Goal: Task Accomplishment & Management: Manage account settings

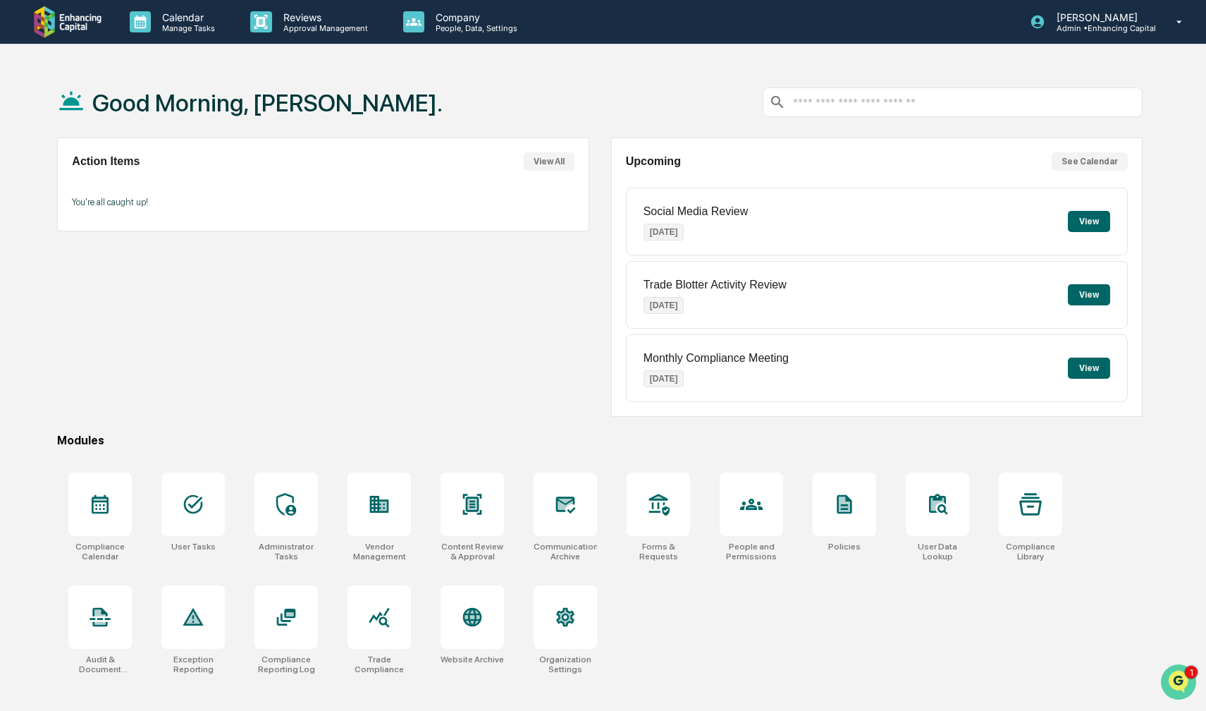
click at [1176, 693] on icon "Open customer support" at bounding box center [1178, 699] width 35 height 35
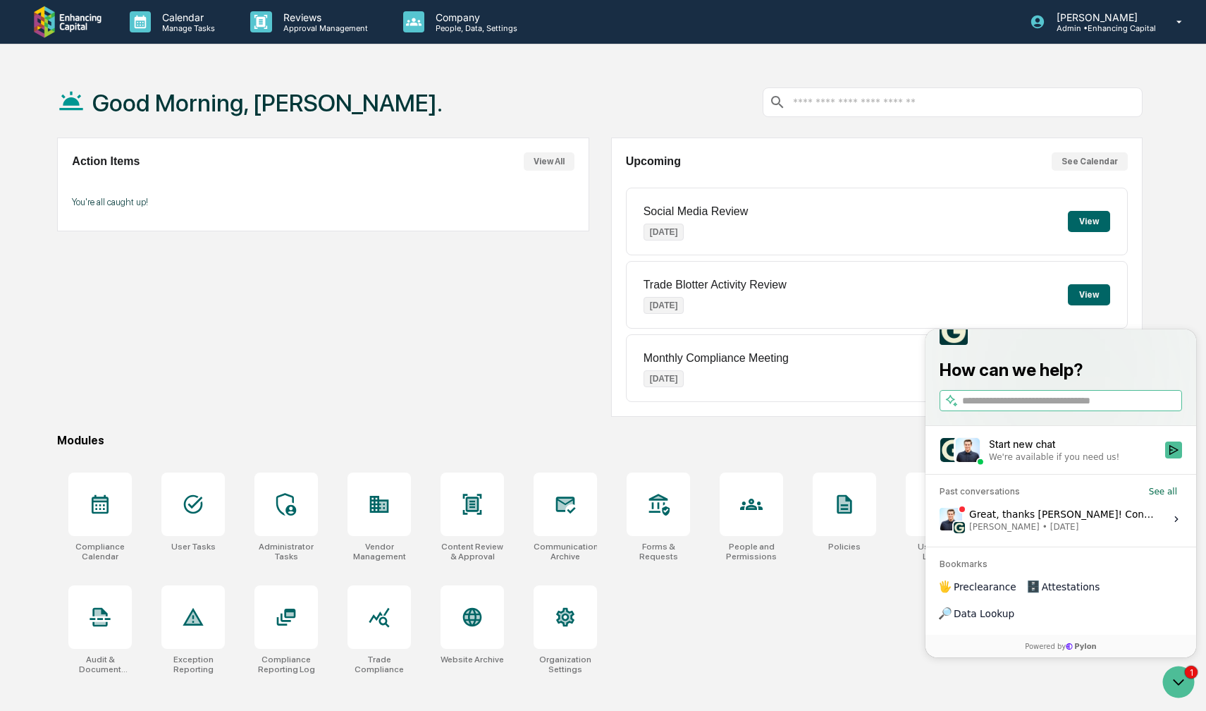
click at [1019, 532] on div "Great, thanks [PERSON_NAME]! Confirming I have successfully verified the feed i…" at bounding box center [1062, 518] width 187 height 27
click at [940, 519] on button "View issue" at bounding box center [939, 519] width 1 height 1
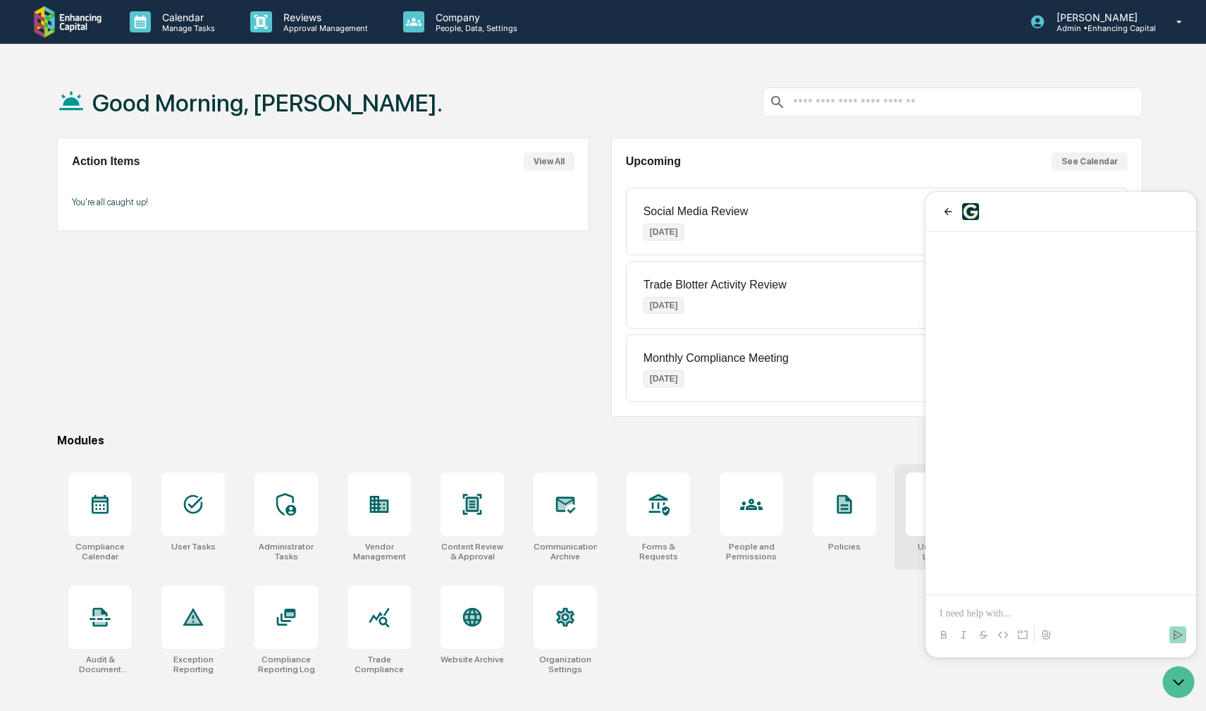
scroll to position [805, 0]
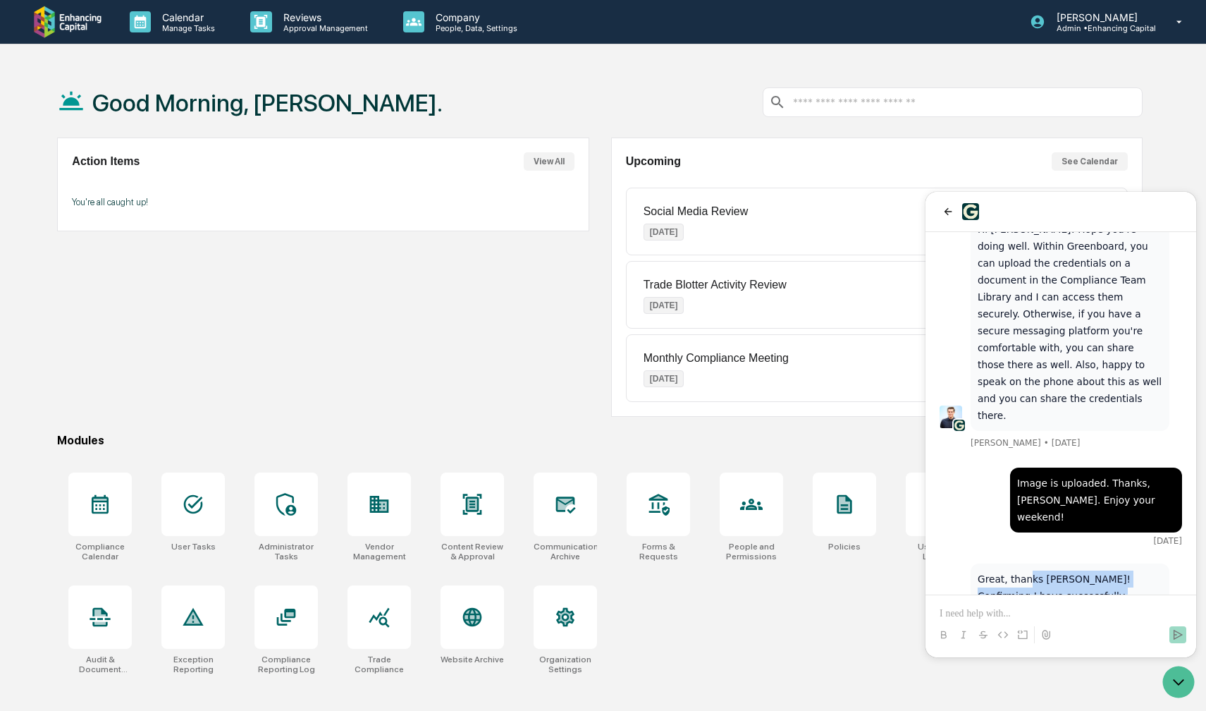
drag, startPoint x: 1027, startPoint y: 481, endPoint x: 1102, endPoint y: 553, distance: 103.7
click at [1102, 563] on div "Great, thanks [PERSON_NAME]! Confirming I have successfully verified the feed i…" at bounding box center [1070, 621] width 199 height 116
click at [539, 360] on div "Action Items View All You're all caught up!" at bounding box center [323, 276] width 532 height 279
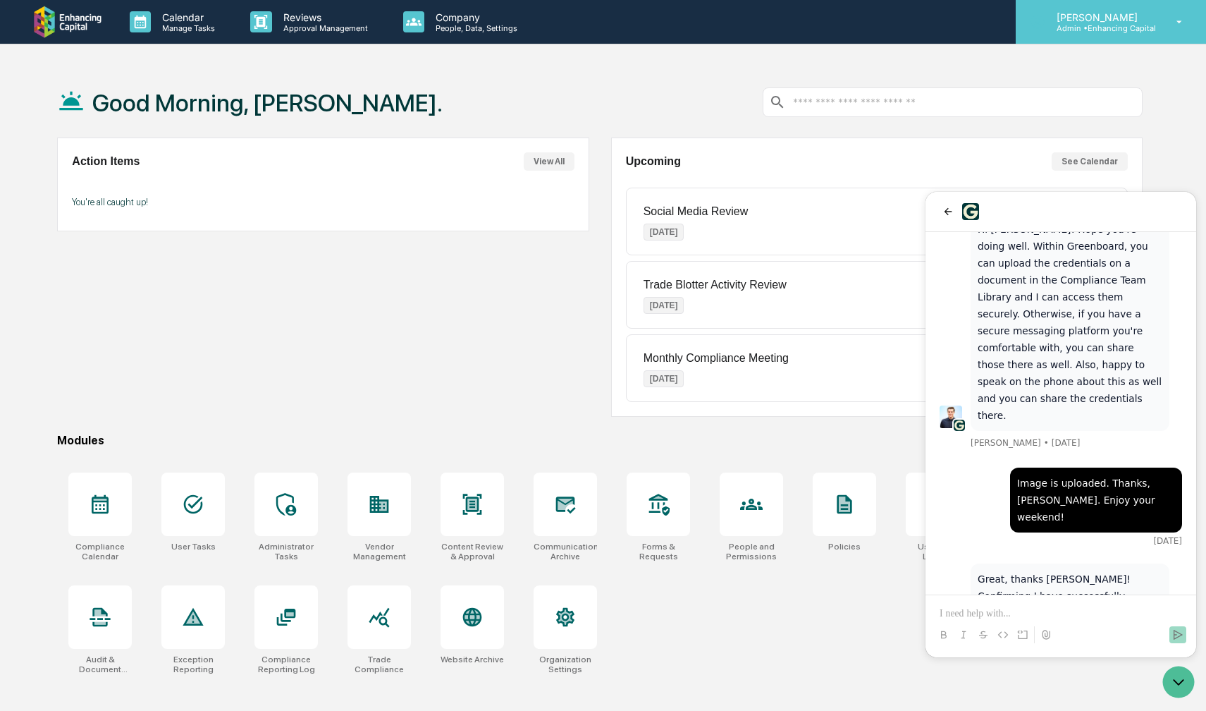
click at [1151, 19] on p "[PERSON_NAME]" at bounding box center [1100, 17] width 111 height 12
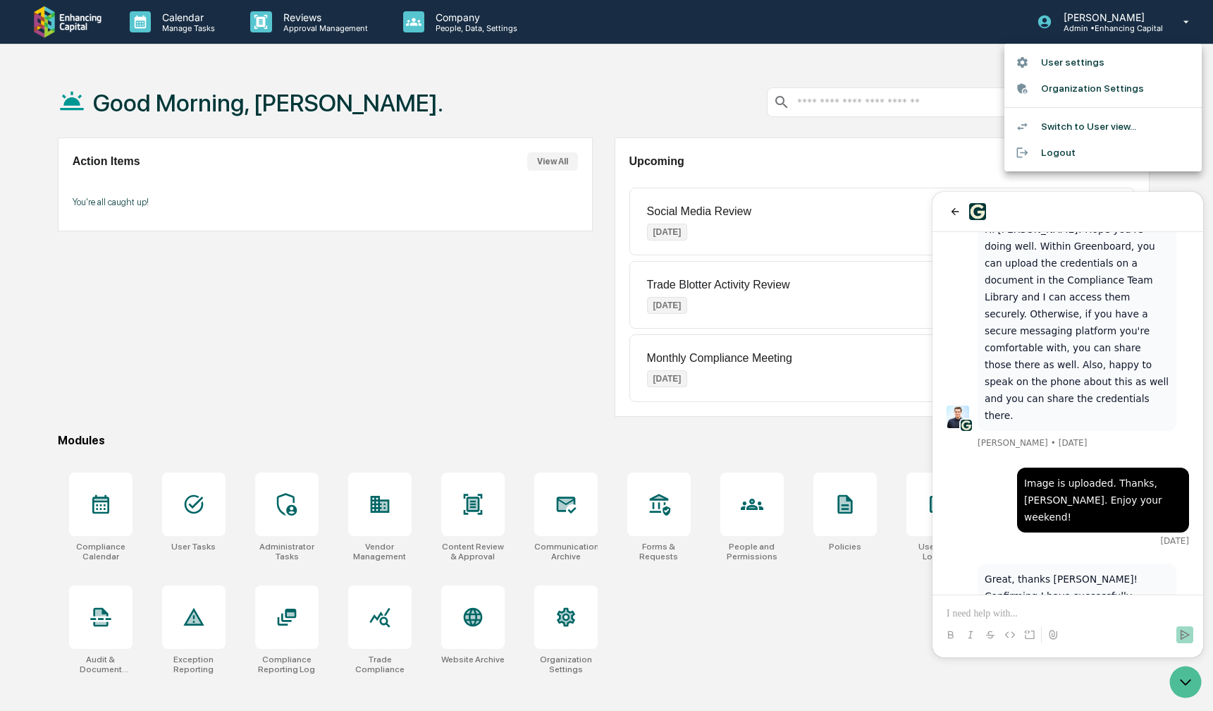
click at [1114, 81] on li "Organization Settings" at bounding box center [1102, 88] width 197 height 26
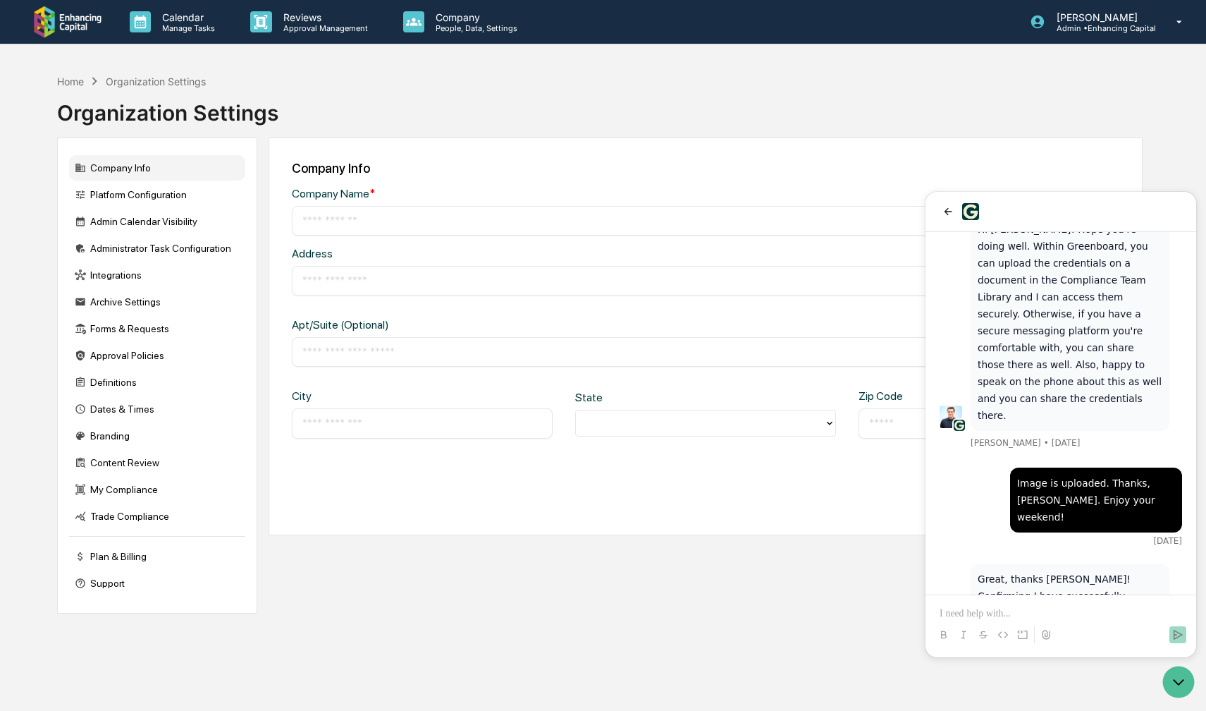
type input "**********"
type input "*****"
click at [153, 271] on div "Integrations" at bounding box center [157, 274] width 176 height 25
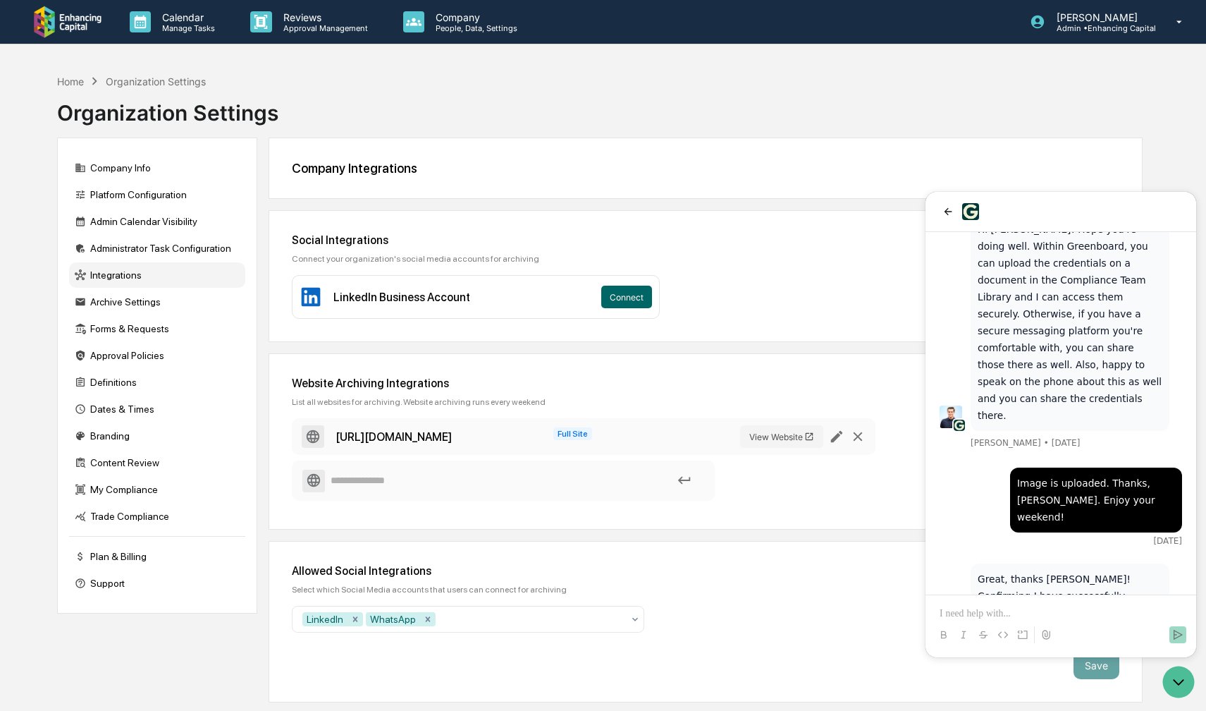
scroll to position [67, 0]
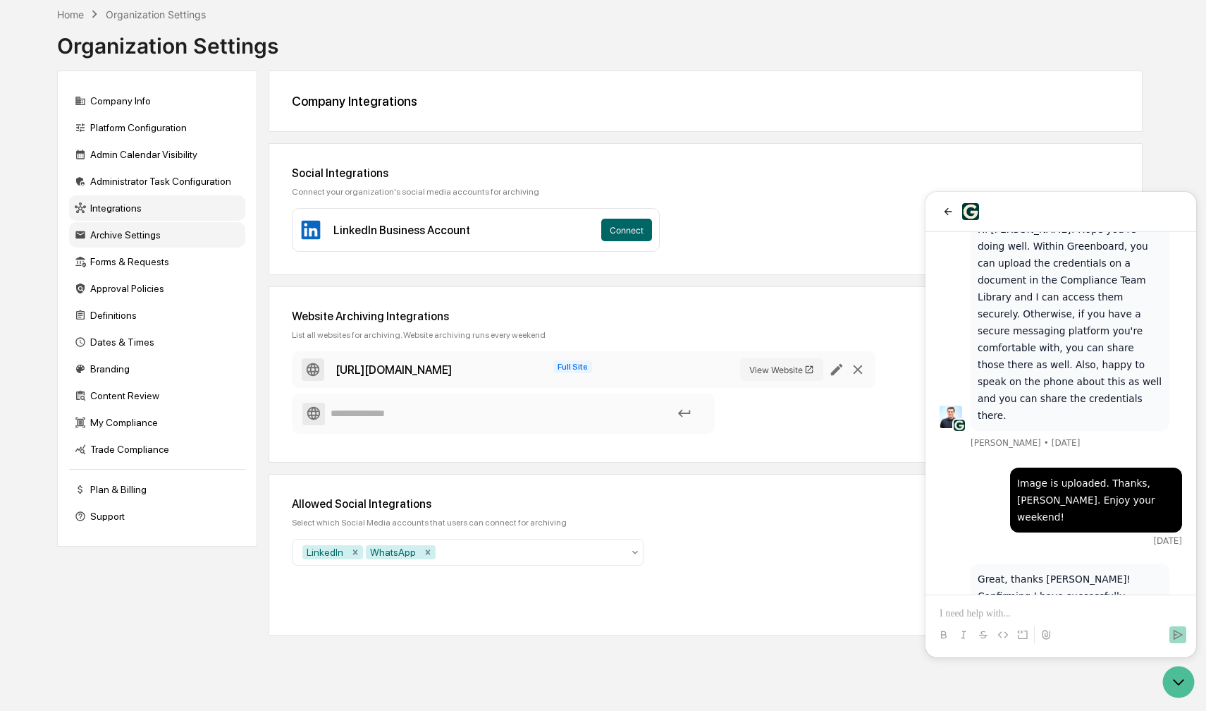
click at [143, 238] on div "Archive Settings" at bounding box center [157, 234] width 176 height 25
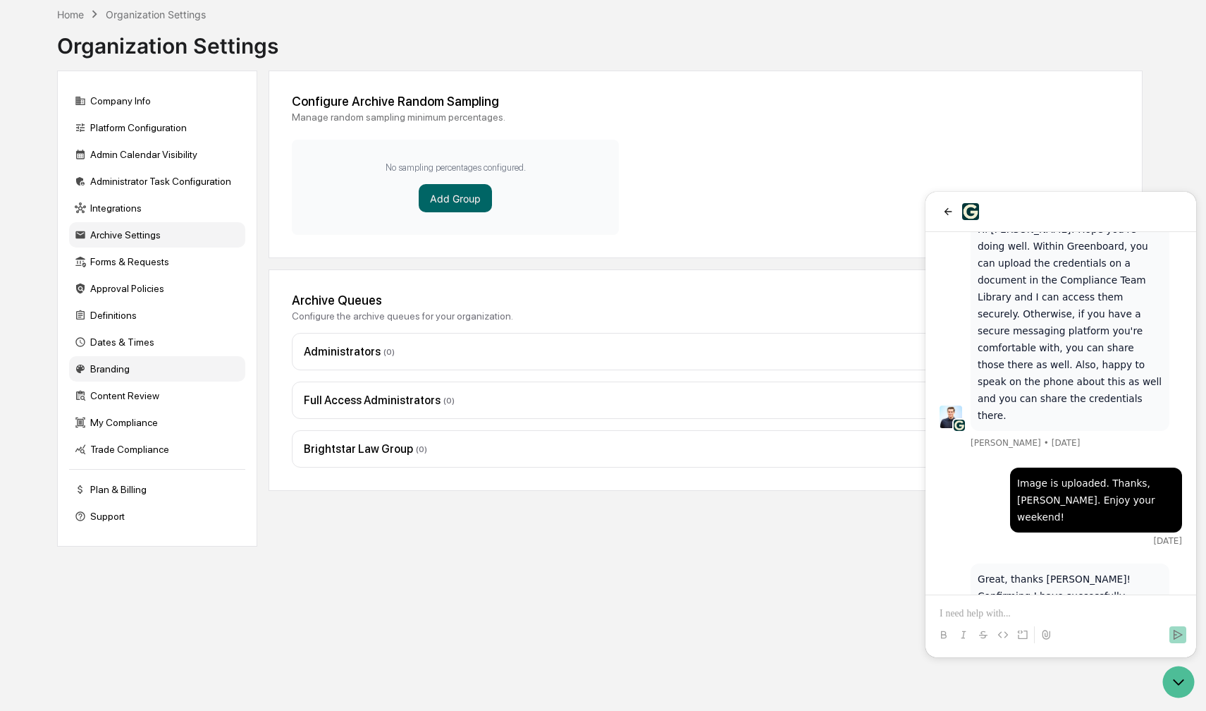
click at [143, 364] on div "Branding" at bounding box center [157, 368] width 176 height 25
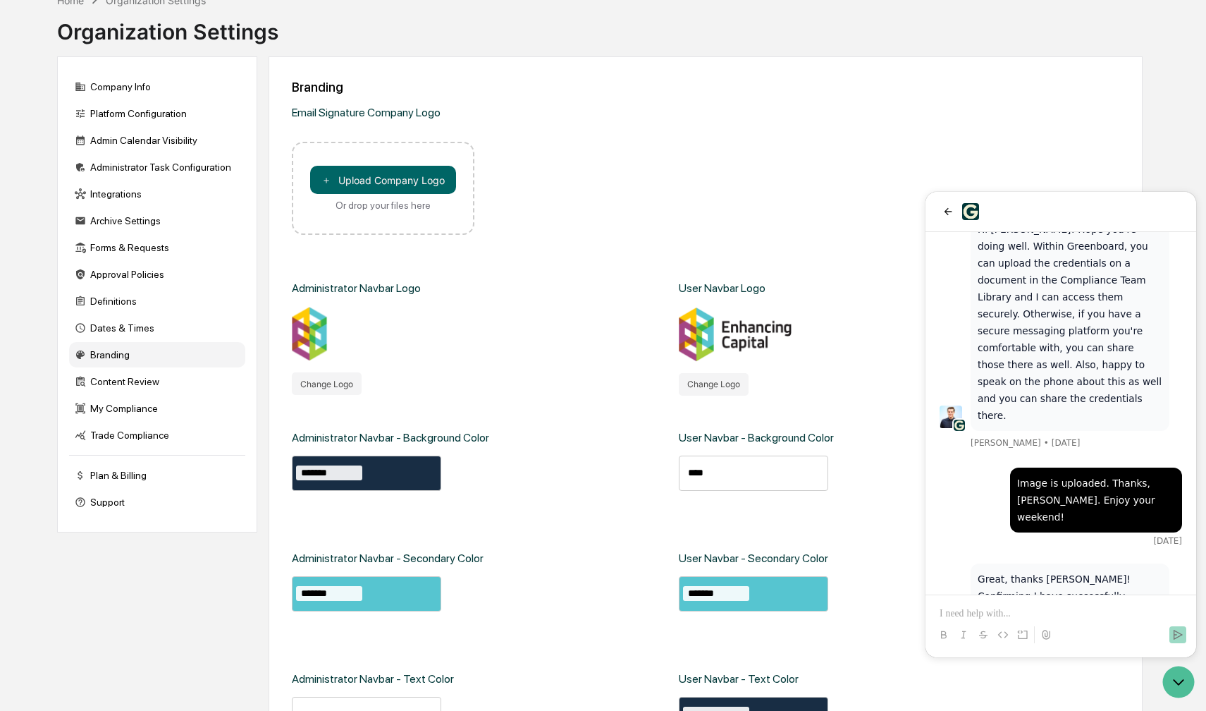
scroll to position [0, 0]
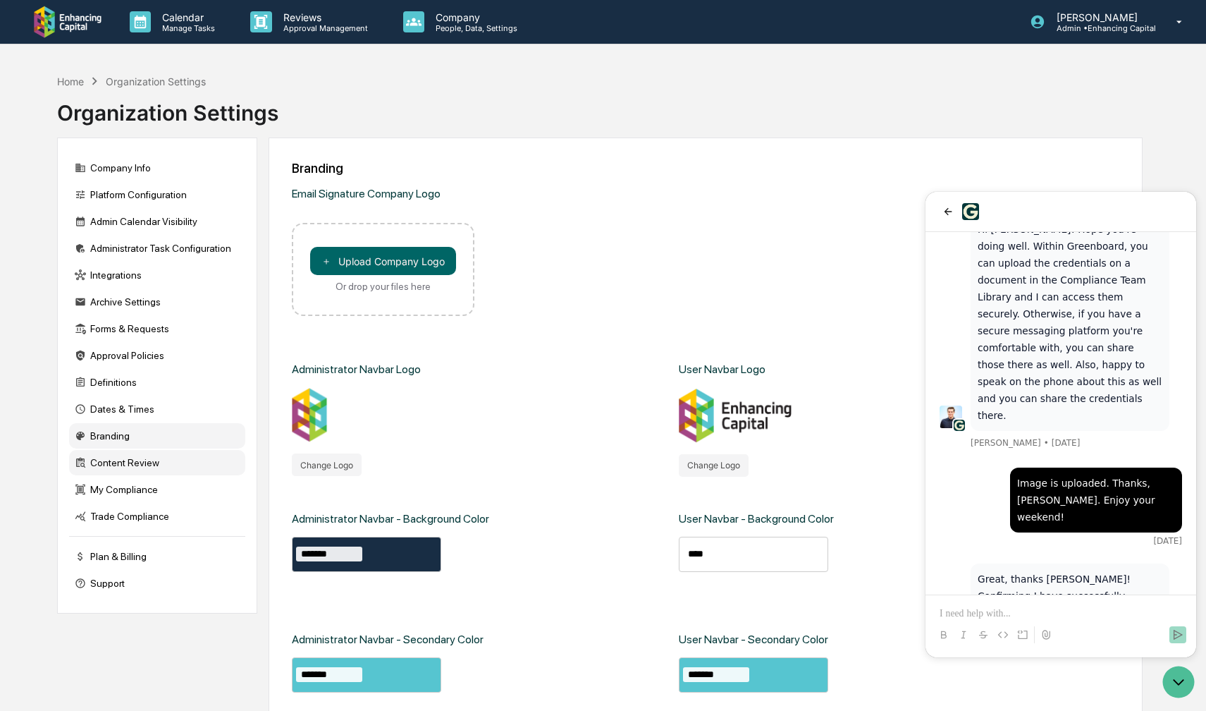
click at [152, 465] on div "Content Review" at bounding box center [157, 462] width 176 height 25
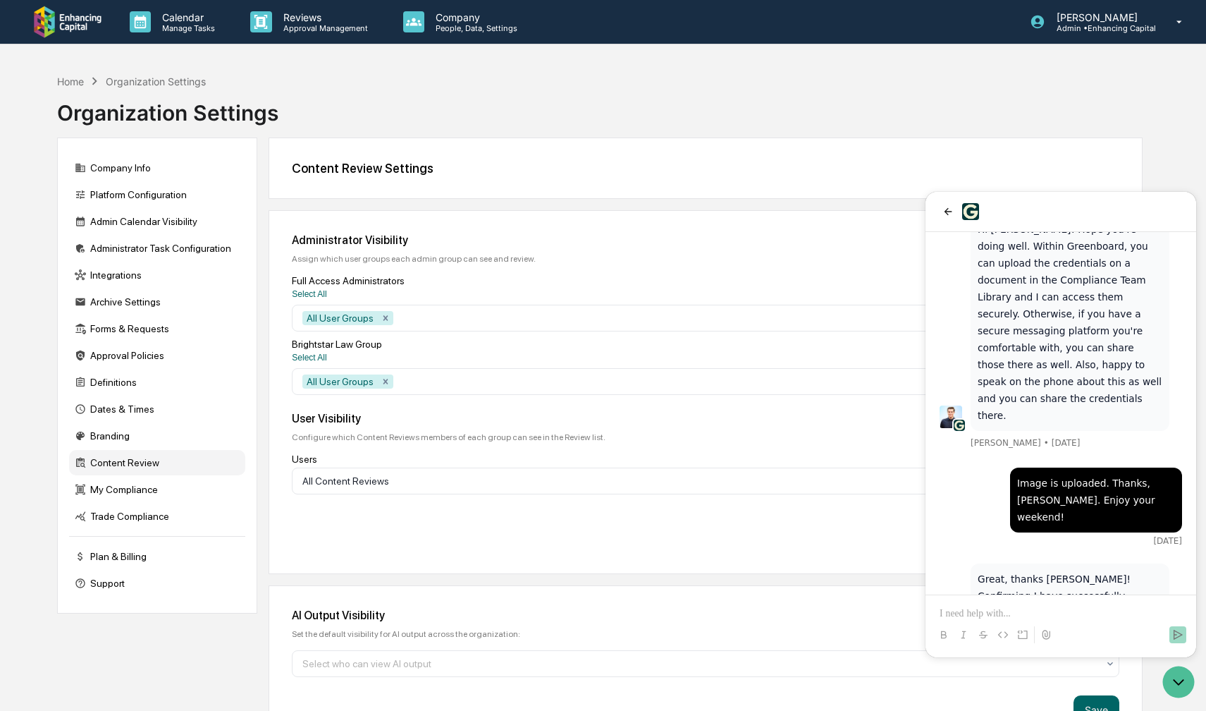
click at [1036, 616] on p at bounding box center [1061, 613] width 242 height 14
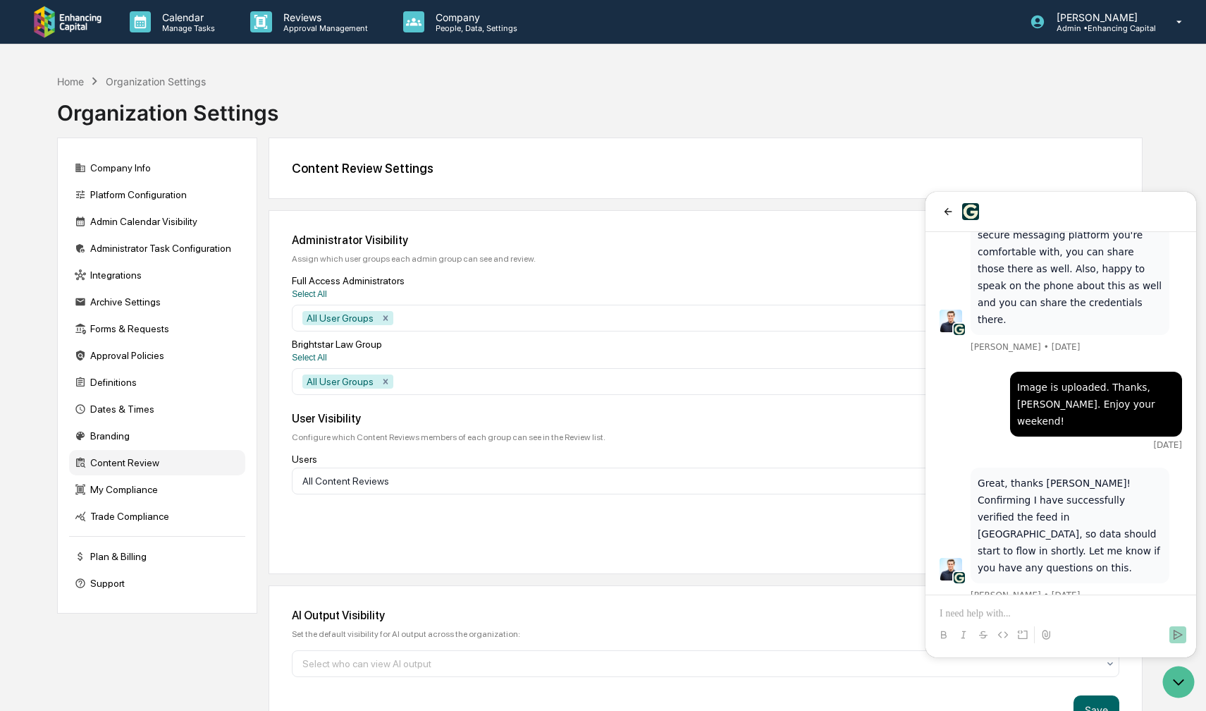
scroll to position [450, 0]
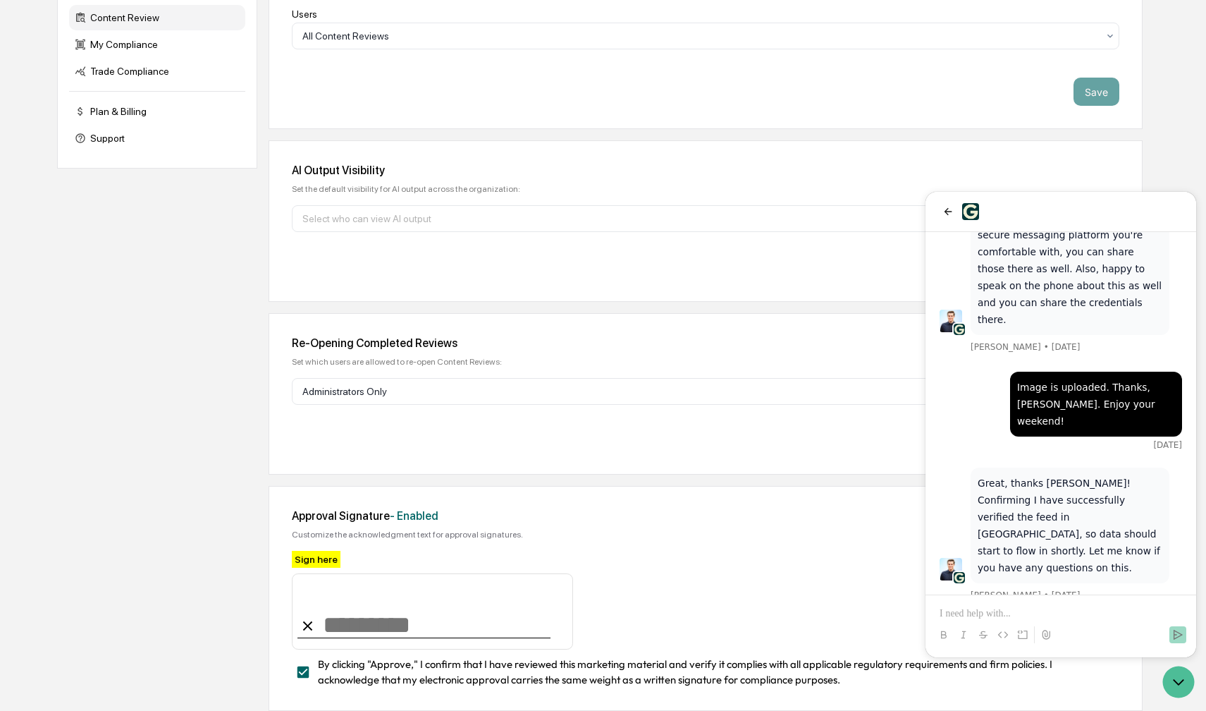
click at [159, 460] on div "Company Info Platform Configuration Admin Calendar Visibility Administrator Tas…" at bounding box center [600, 202] width 1086 height 1018
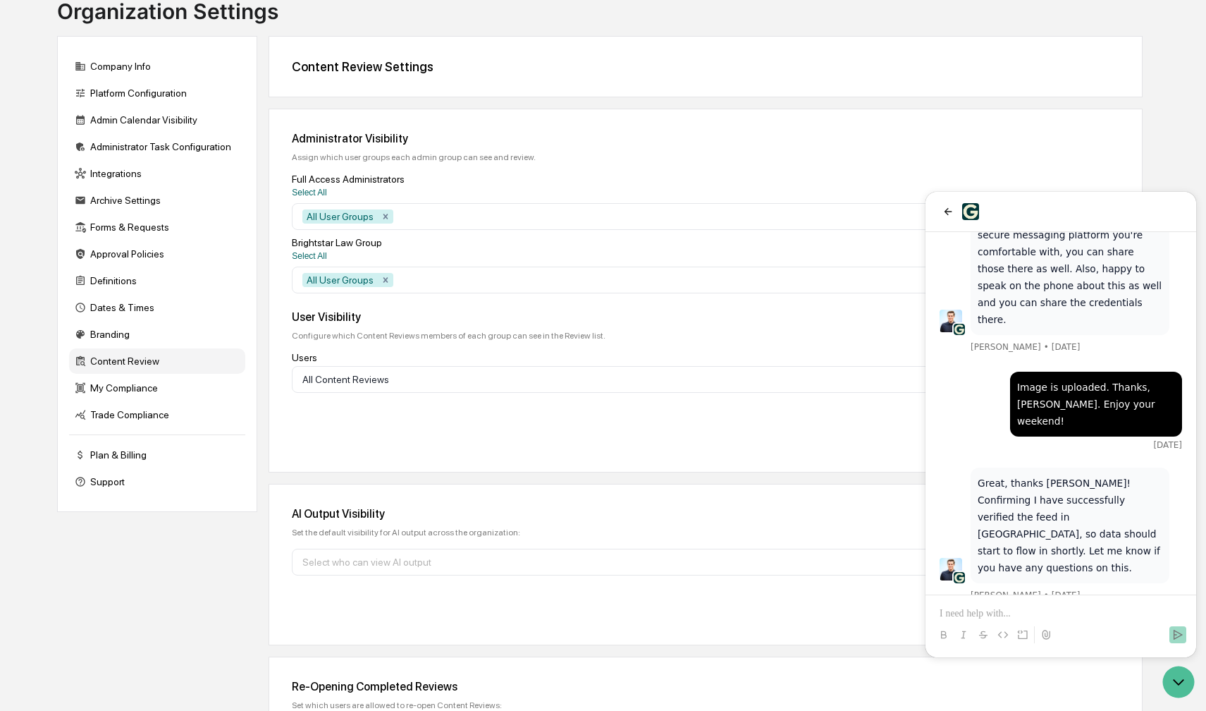
scroll to position [0, 0]
